Goal: Navigation & Orientation: Find specific page/section

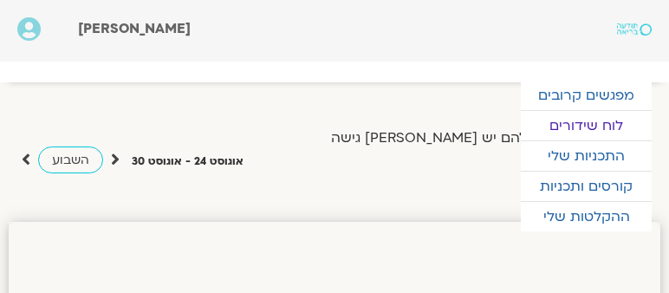
scroll to position [1322, 0]
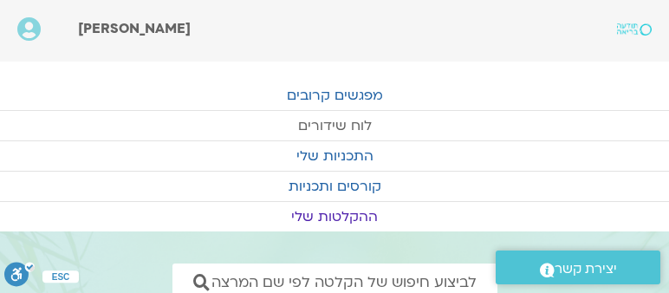
click at [355, 120] on link "לוח שידורים" at bounding box center [334, 125] width 669 height 29
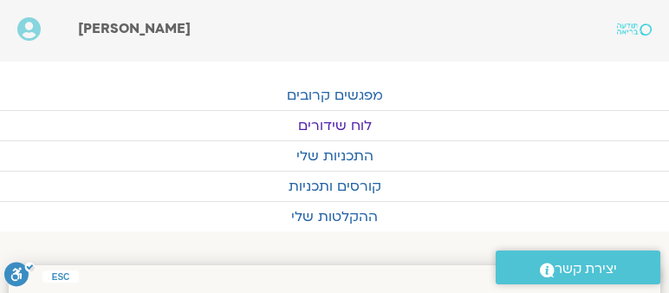
click at [331, 121] on link "לוח שידורים" at bounding box center [334, 125] width 669 height 29
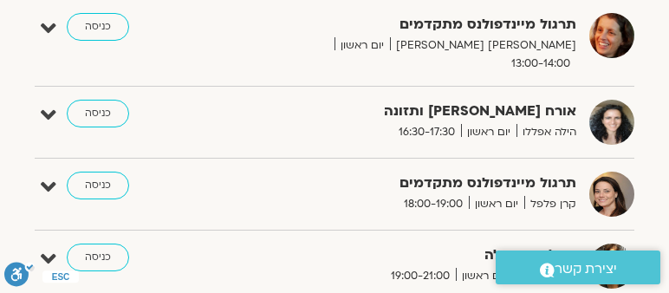
scroll to position [1238, 0]
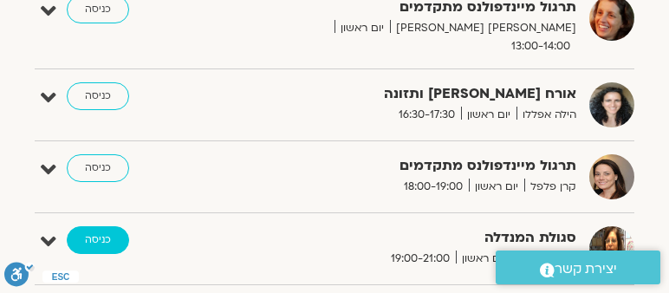
click at [97, 226] on link "כניסה" at bounding box center [98, 240] width 62 height 28
